Goal: Task Accomplishment & Management: Manage account settings

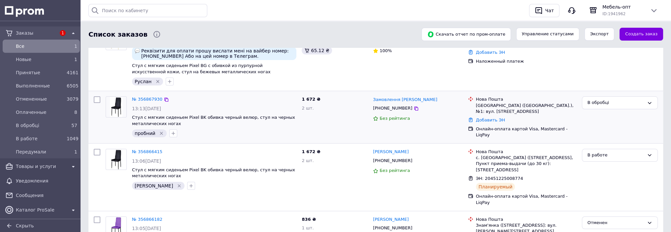
scroll to position [99, 0]
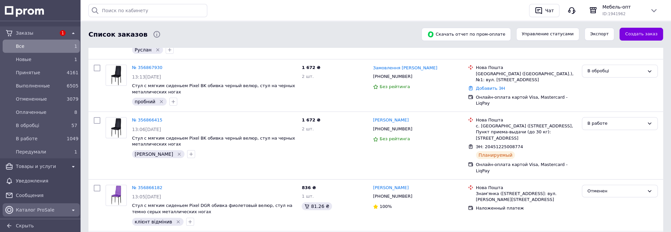
click at [26, 208] on span "Каталог ProSale" at bounding box center [41, 210] width 51 height 7
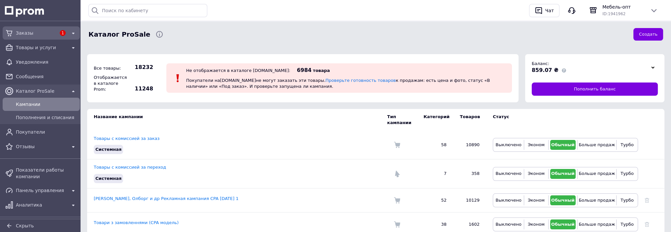
click at [20, 34] on span "Заказы" at bounding box center [36, 33] width 40 height 7
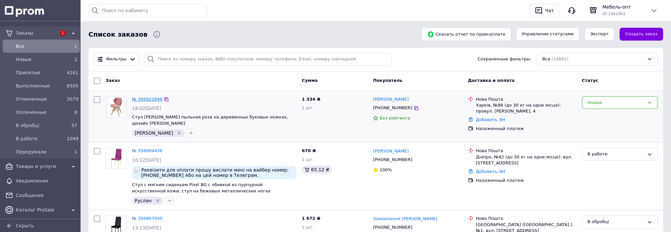
click at [140, 97] on link "№ 356922940" at bounding box center [147, 99] width 30 height 5
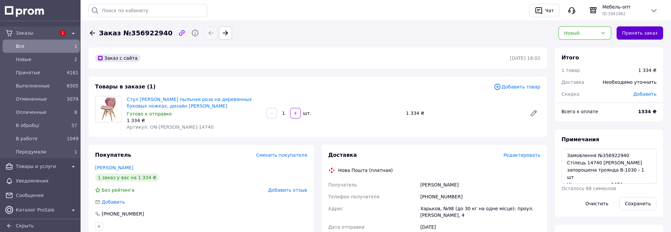
click at [632, 32] on button "Принять заказ" at bounding box center [640, 32] width 47 height 13
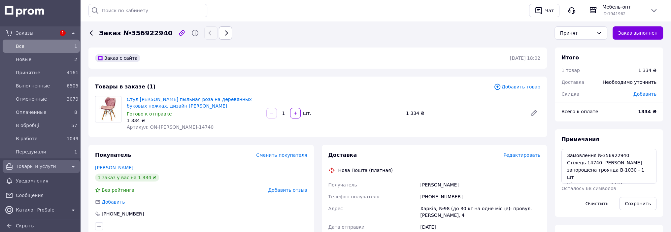
click at [32, 167] on span "Товары и услуги" at bounding box center [41, 166] width 51 height 7
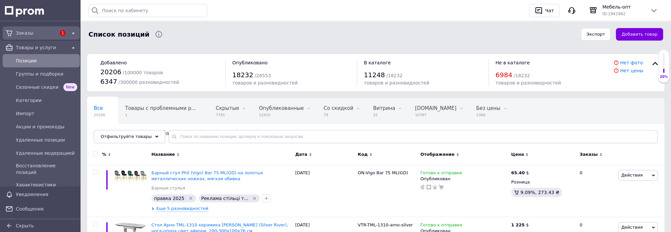
click at [33, 34] on span "Заказы" at bounding box center [36, 33] width 40 height 7
